Goal: Go to known website: Access a specific website the user already knows

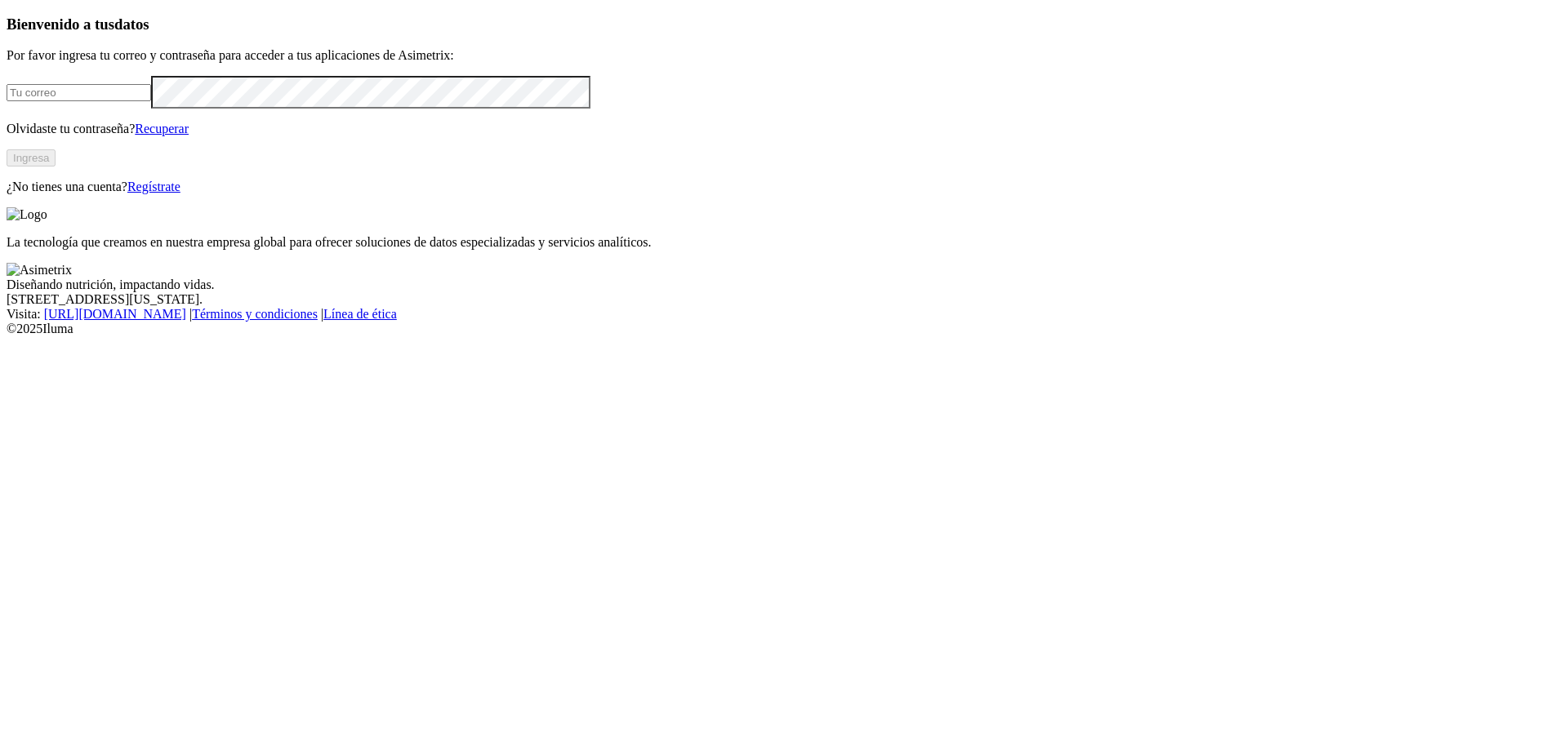
click at [151, 101] on input "email" at bounding box center [79, 93] width 145 height 17
type input "[PERSON_NAME][EMAIL_ADDRESS][PERSON_NAME][DOMAIN_NAME]"
click at [56, 166] on button "Ingresa" at bounding box center [31, 158] width 49 height 17
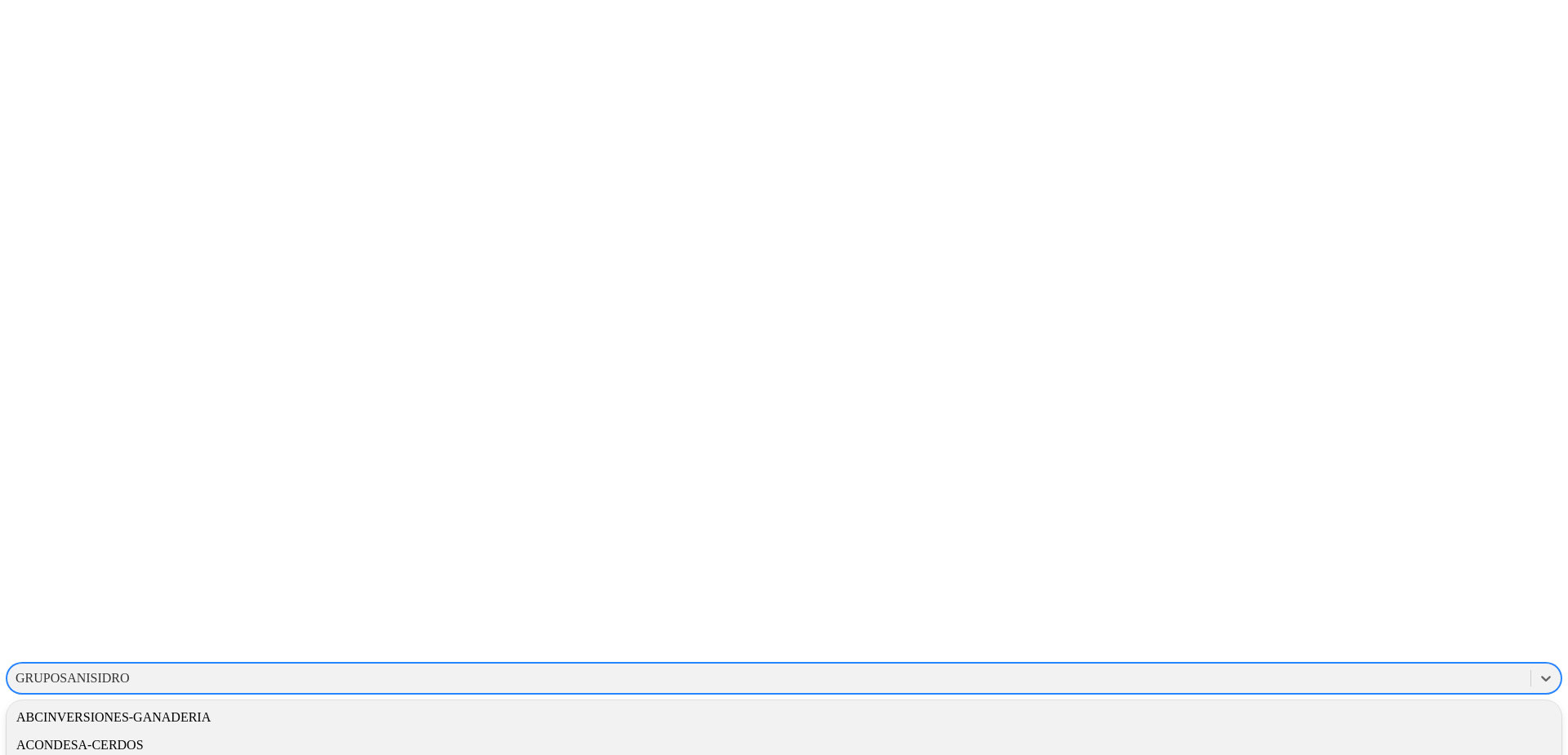
click at [130, 671] on div "GRUPOSANISIDRO" at bounding box center [73, 678] width 114 height 15
